Goal: Find specific page/section: Find specific page/section

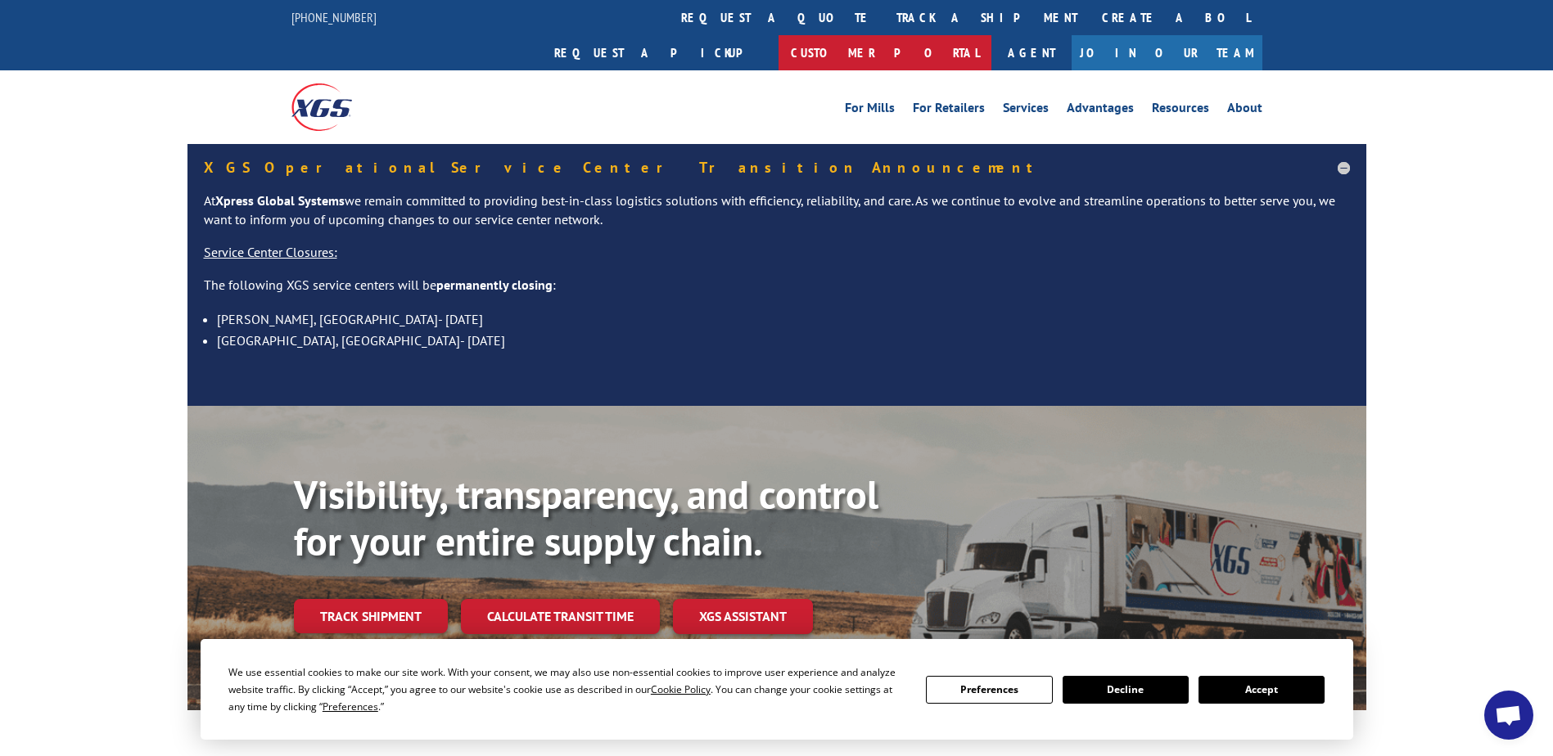
click at [991, 35] on link "Customer Portal" at bounding box center [884, 52] width 213 height 35
